Goal: Task Accomplishment & Management: Manage account settings

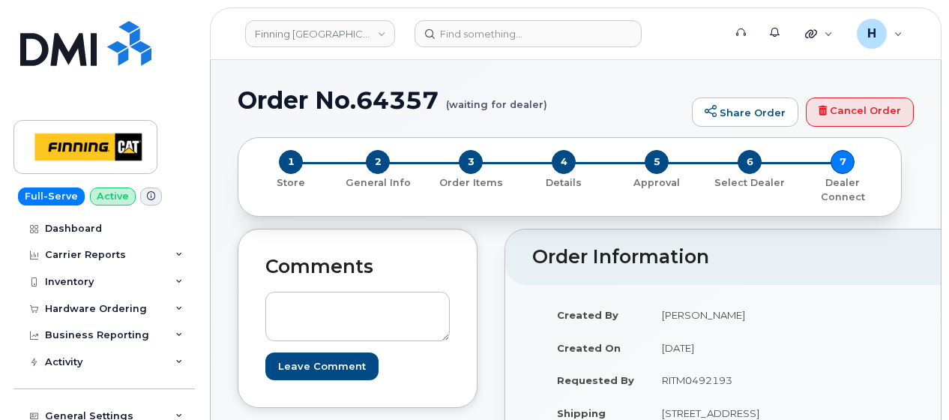
scroll to position [150, 0]
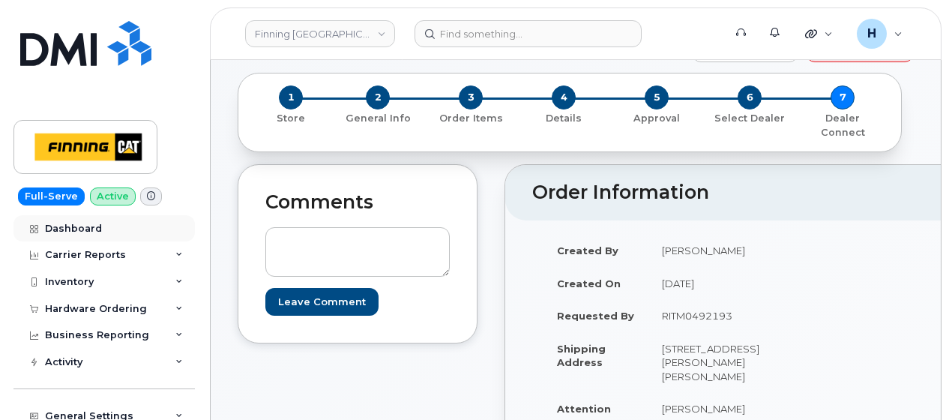
scroll to position [150, 0]
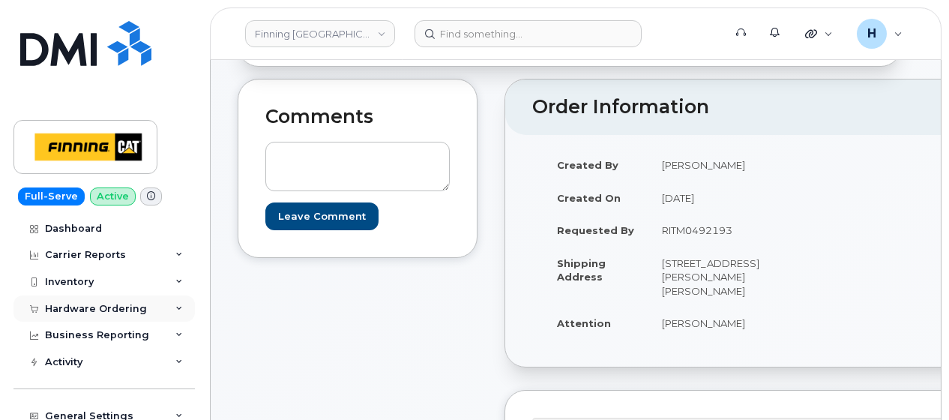
click at [85, 309] on div "Hardware Ordering" at bounding box center [96, 309] width 102 height 12
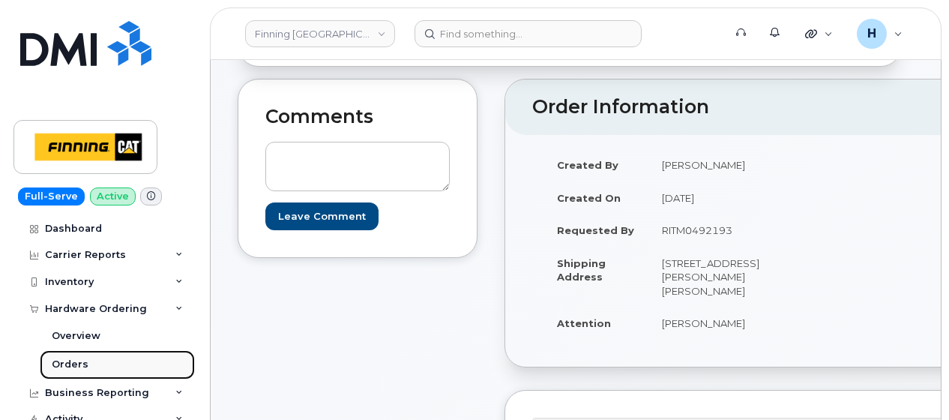
click at [88, 364] on link "Orders" at bounding box center [117, 364] width 155 height 28
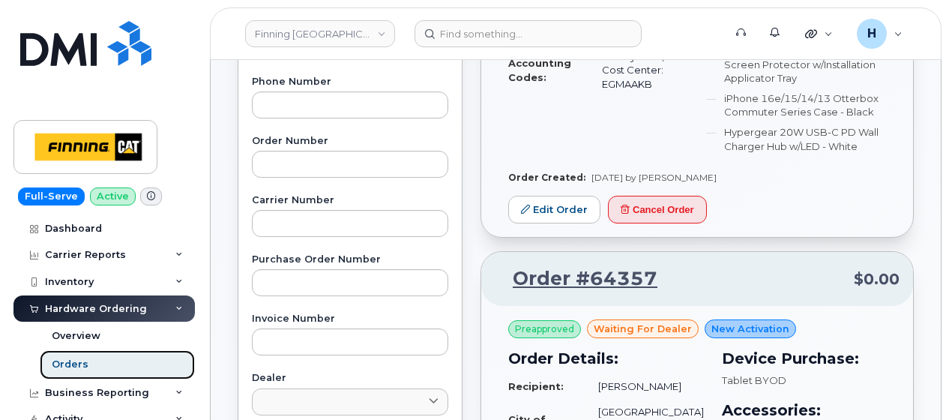
scroll to position [375, 0]
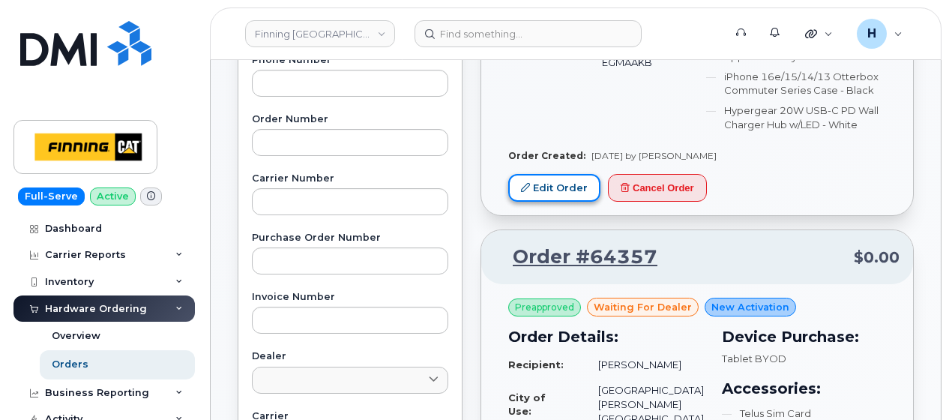
click at [541, 181] on link "Edit Order" at bounding box center [554, 188] width 92 height 28
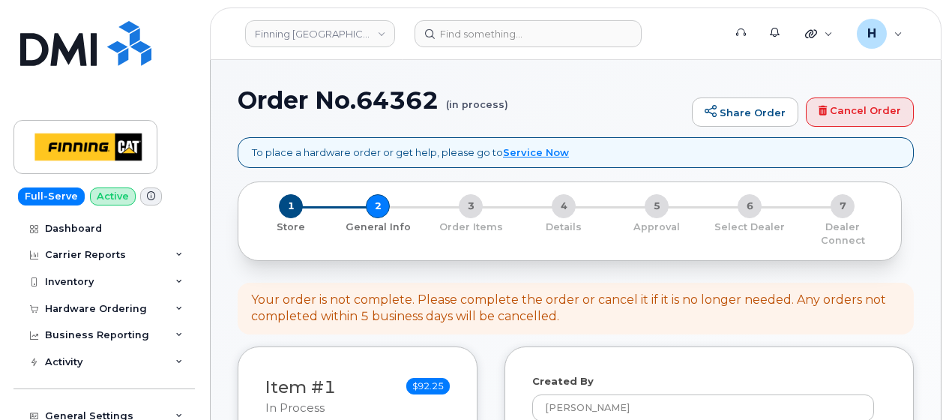
select select
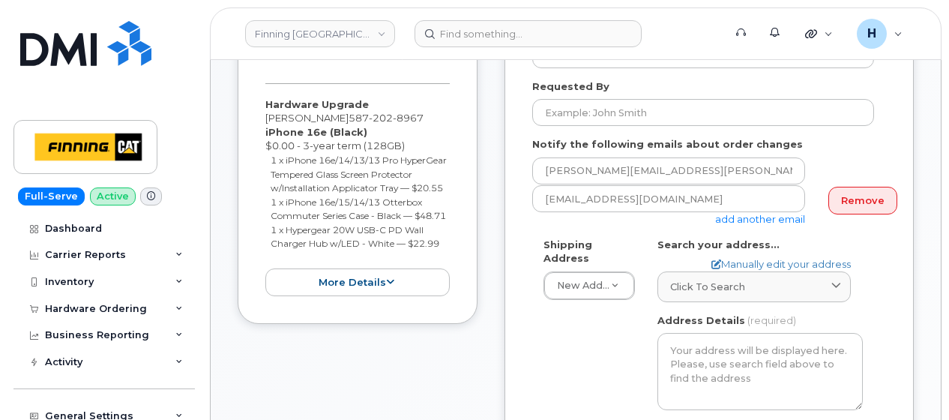
scroll to position [300, 0]
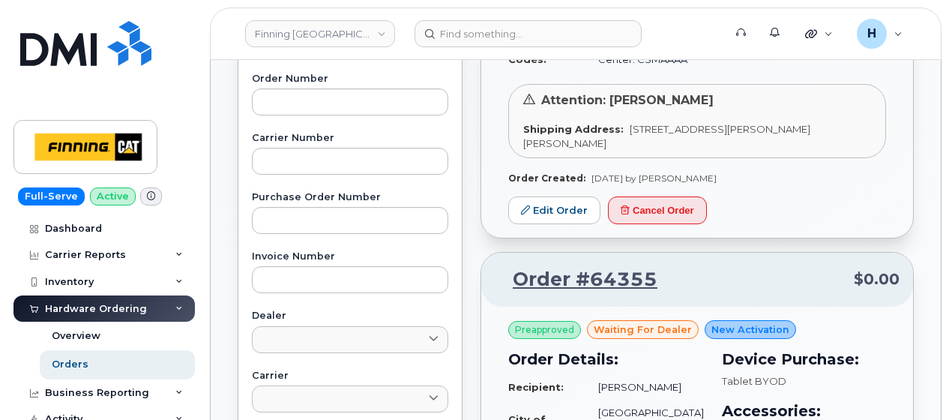
scroll to position [450, 0]
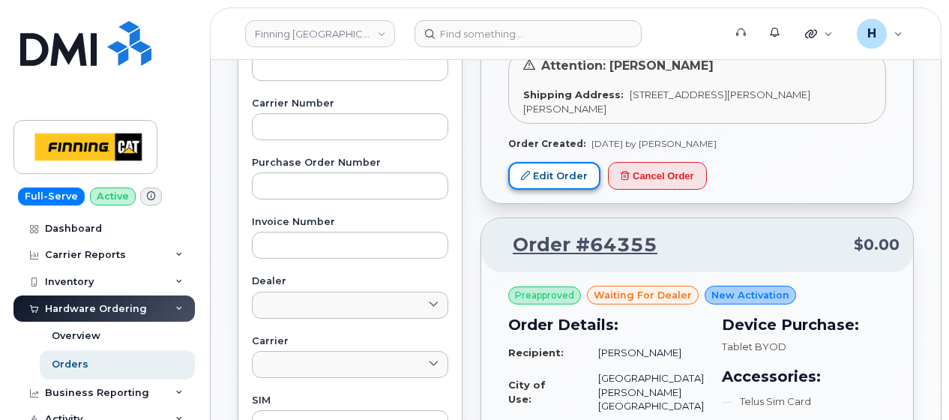
click at [522, 175] on link "Edit Order" at bounding box center [554, 176] width 92 height 28
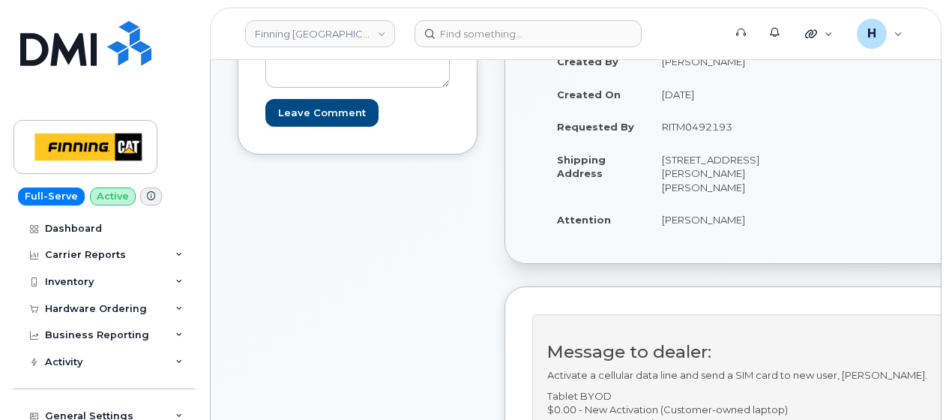
scroll to position [450, 0]
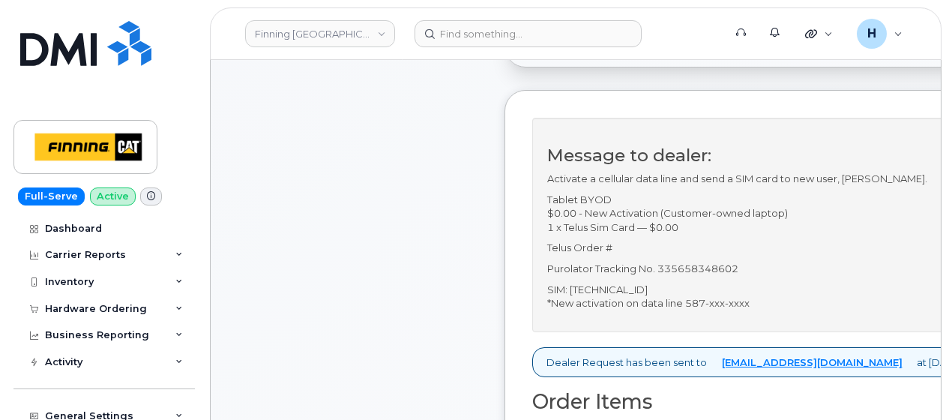
click at [434, 242] on div "Comments Leave Comment" at bounding box center [358, 400] width 240 height 1242
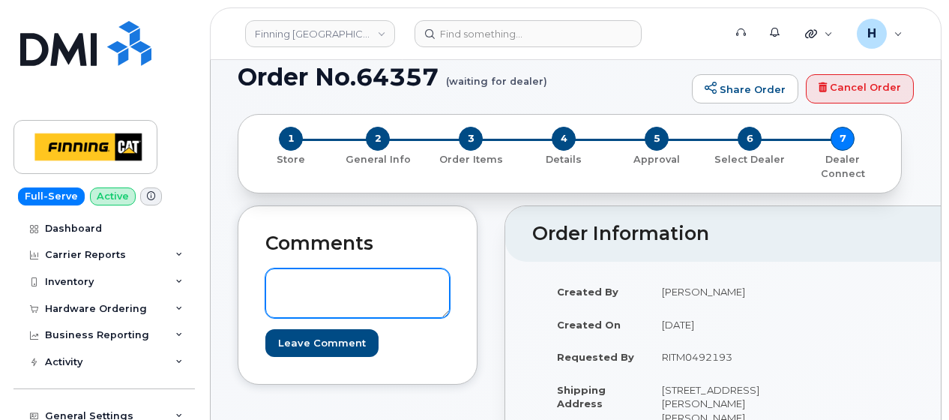
scroll to position [0, 0]
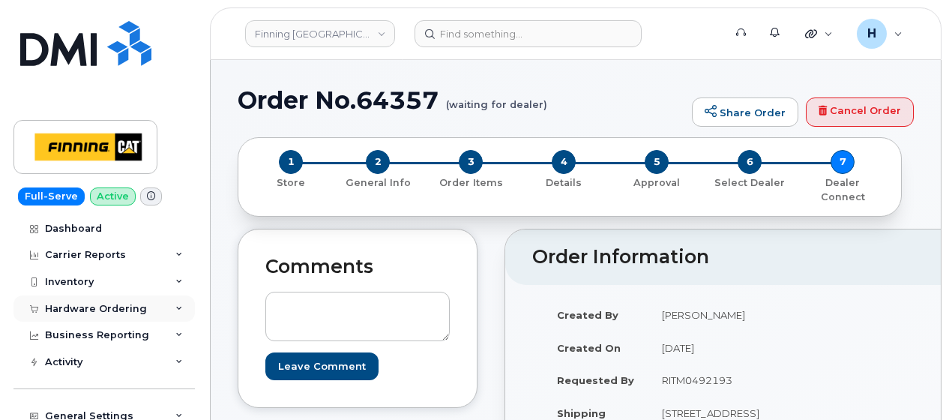
click at [103, 313] on div "Hardware Ordering" at bounding box center [96, 309] width 102 height 12
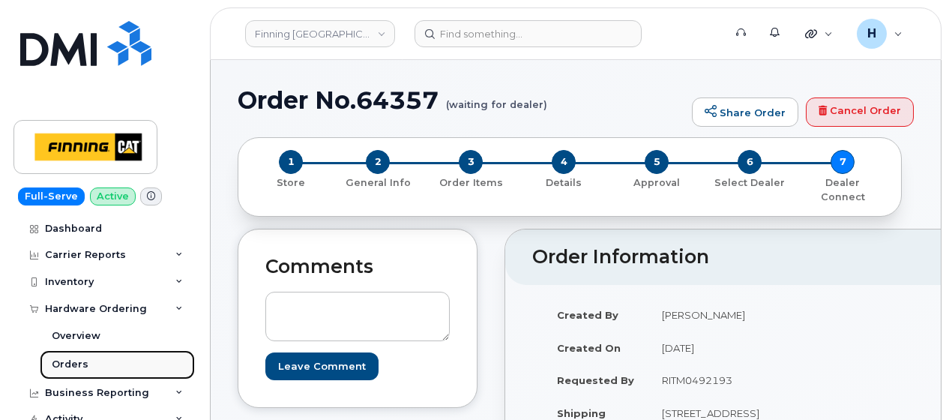
click at [78, 367] on div "Orders" at bounding box center [70, 364] width 37 height 13
